Goal: Navigation & Orientation: Find specific page/section

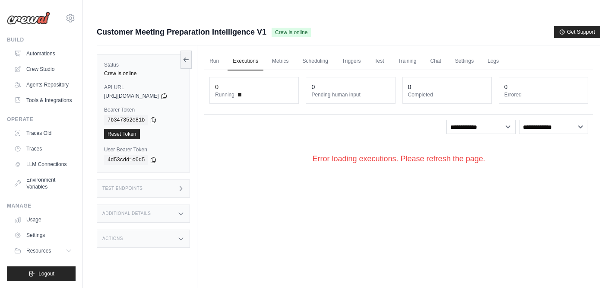
click at [44, 56] on link "Automations" at bounding box center [42, 54] width 65 height 14
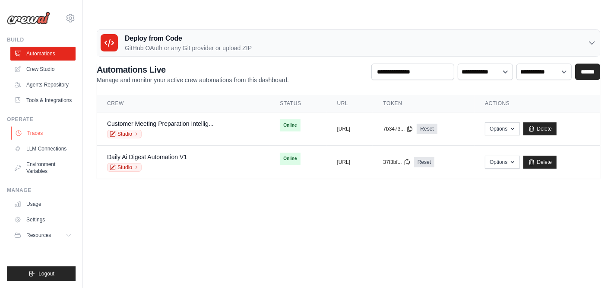
click at [32, 130] on link "Traces" at bounding box center [43, 133] width 65 height 14
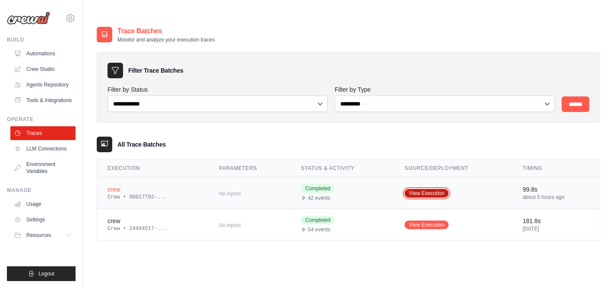
click at [434, 189] on link "View Execution" at bounding box center [427, 193] width 44 height 9
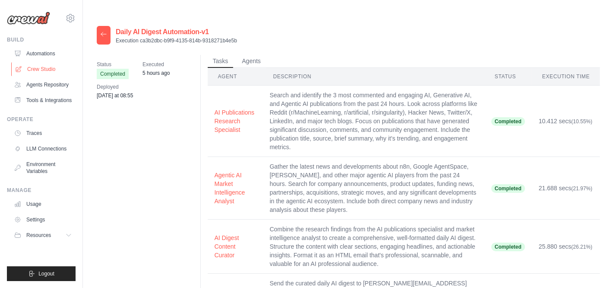
click at [44, 69] on link "Crew Studio" at bounding box center [43, 69] width 65 height 14
